Goal: Navigation & Orientation: Find specific page/section

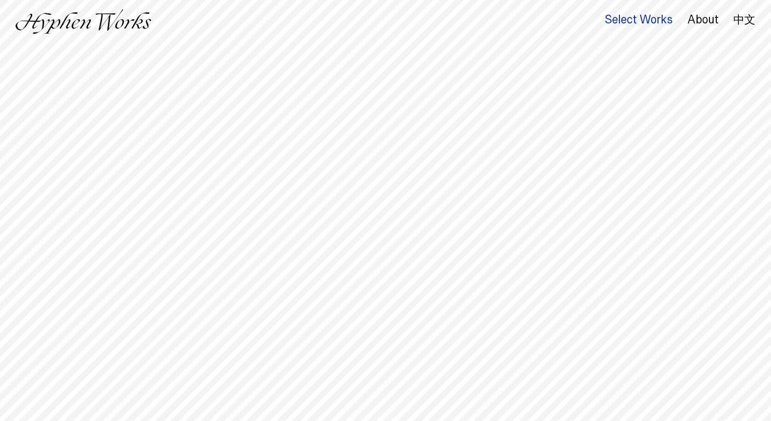
click at [627, 22] on div "Select Works" at bounding box center [639, 19] width 68 height 13
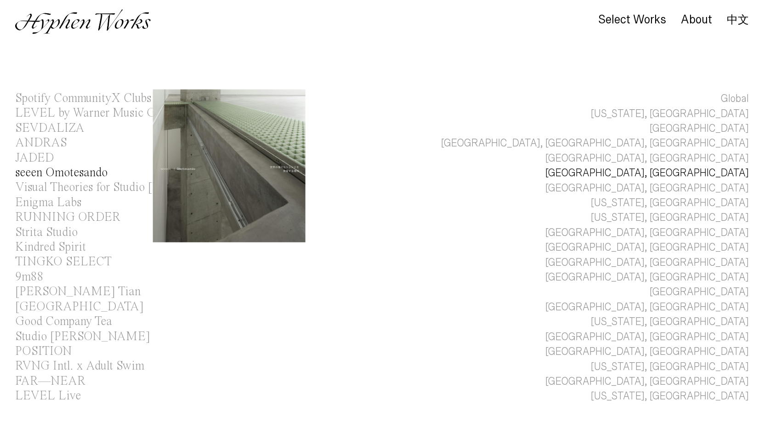
click at [50, 174] on div "seeen Omotesando" at bounding box center [61, 173] width 92 height 12
